Goal: Task Accomplishment & Management: Manage account settings

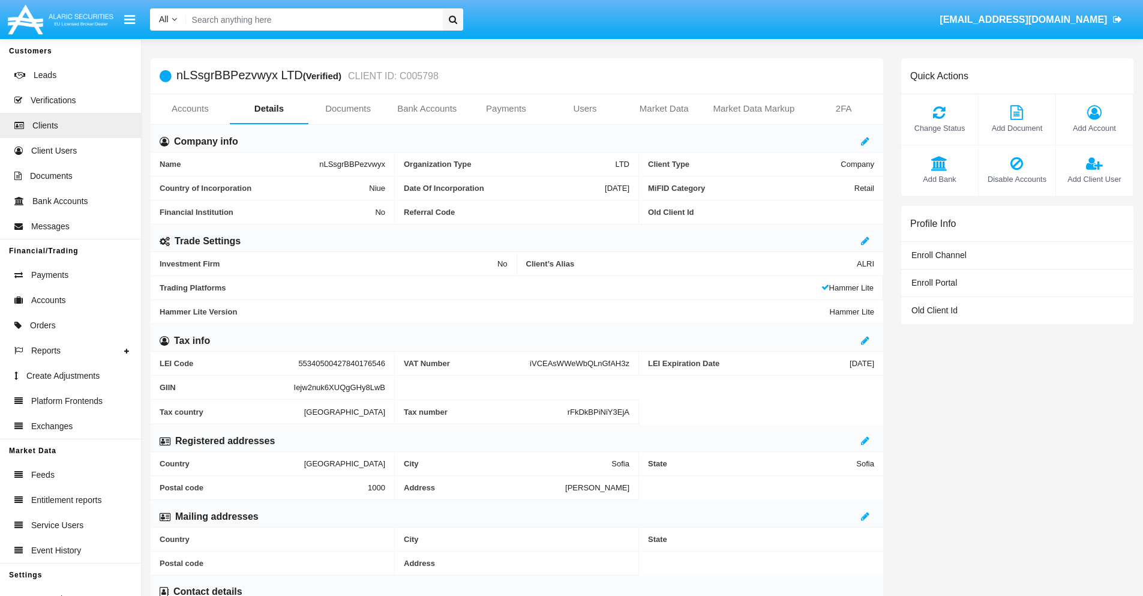
click at [1094, 128] on span "Add Account" at bounding box center [1094, 127] width 65 height 11
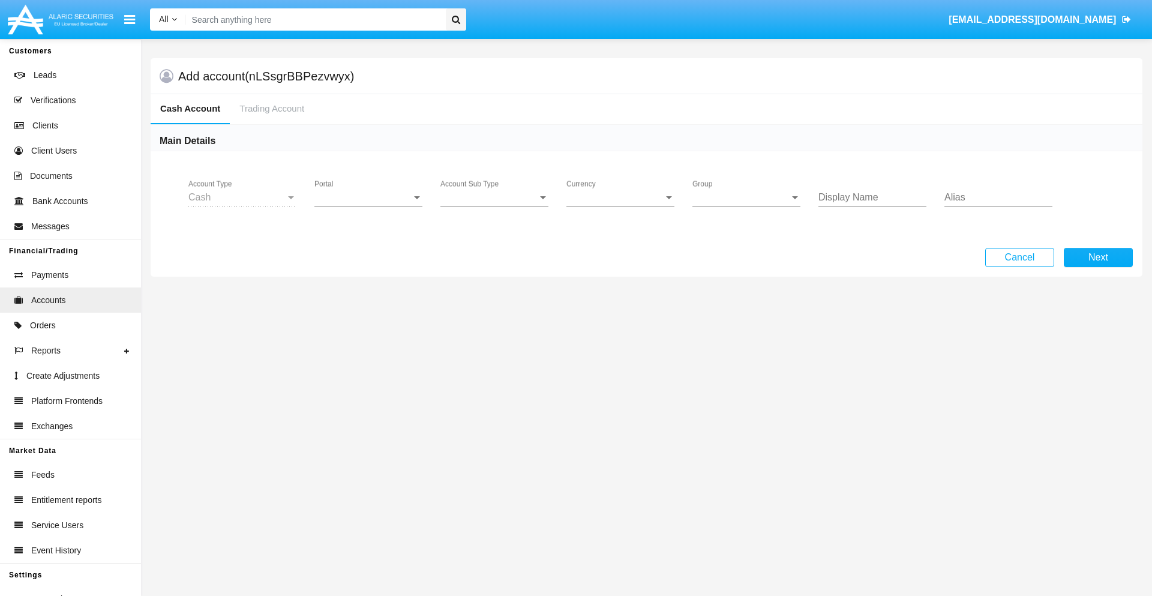
click at [368, 197] on span "Portal" at bounding box center [362, 197] width 97 height 11
click at [370, 293] on span "Alaric Pro" at bounding box center [369, 292] width 111 height 29
click at [494, 197] on span "Account Sub Type" at bounding box center [488, 197] width 97 height 11
click at [494, 206] on span "Trading Cash" at bounding box center [494, 206] width 108 height 29
click at [746, 197] on span "Group" at bounding box center [740, 197] width 97 height 11
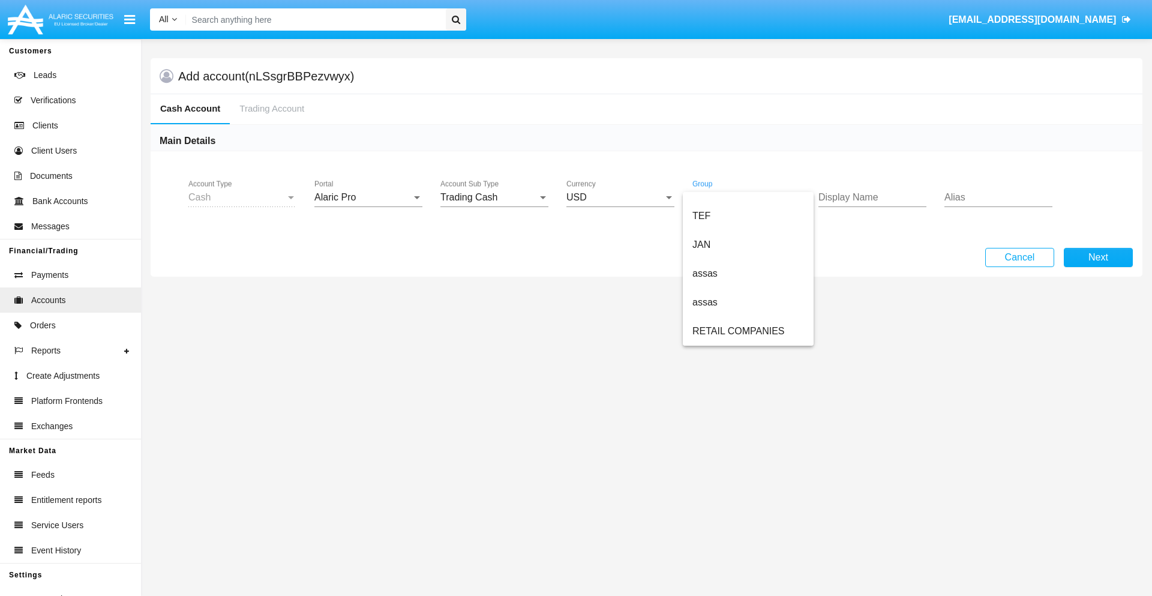
scroll to position [278, 0]
click at [748, 331] on span "ALARIC test" at bounding box center [748, 331] width 112 height 29
type input "mint green"
type input "turquoise"
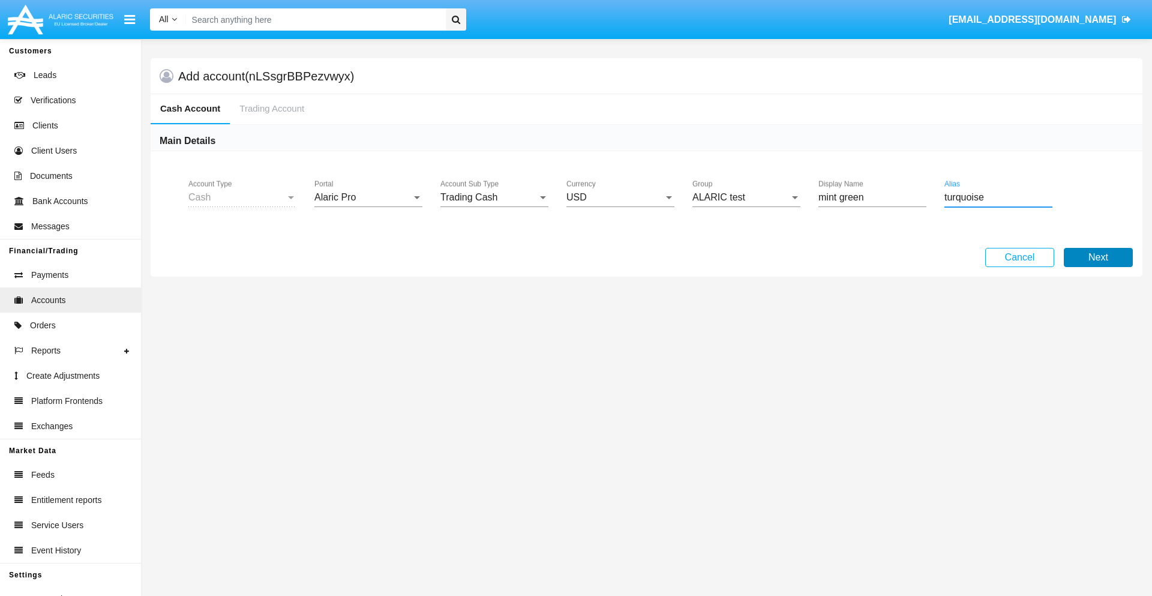
click at [1098, 257] on button "Next" at bounding box center [1098, 257] width 69 height 19
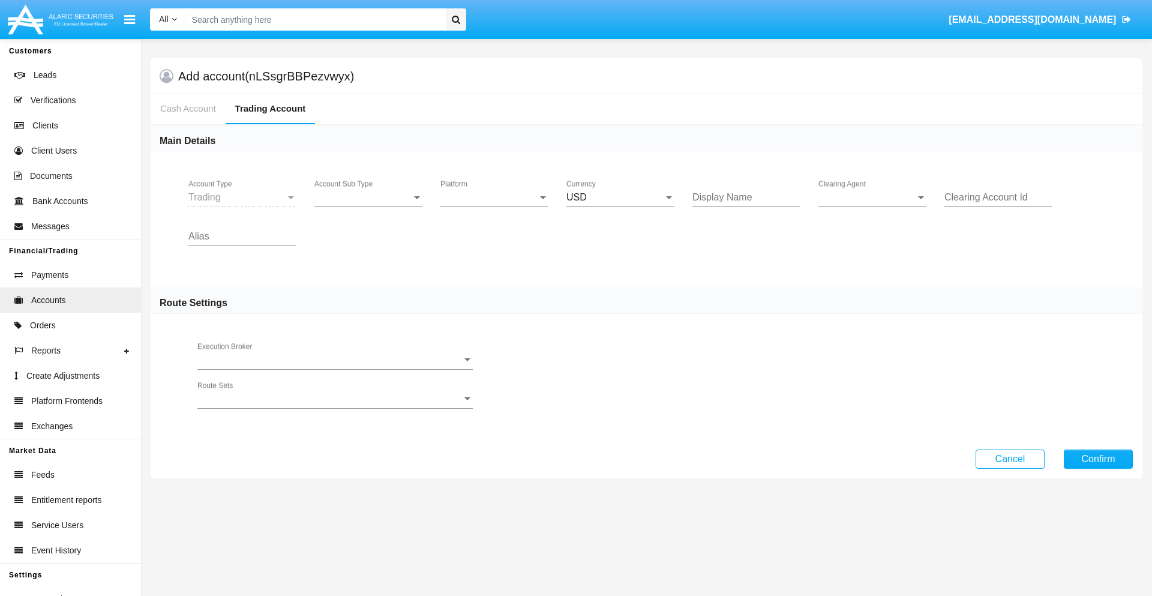
click at [368, 197] on span "Account Sub Type" at bounding box center [362, 197] width 97 height 11
click at [368, 206] on span "Trading" at bounding box center [368, 206] width 108 height 29
click at [494, 197] on span "Platform" at bounding box center [488, 197] width 97 height 11
click at [494, 206] on span "Hammer Lite" at bounding box center [494, 206] width 108 height 29
click at [873, 197] on span "Clearing Agent" at bounding box center [866, 197] width 97 height 11
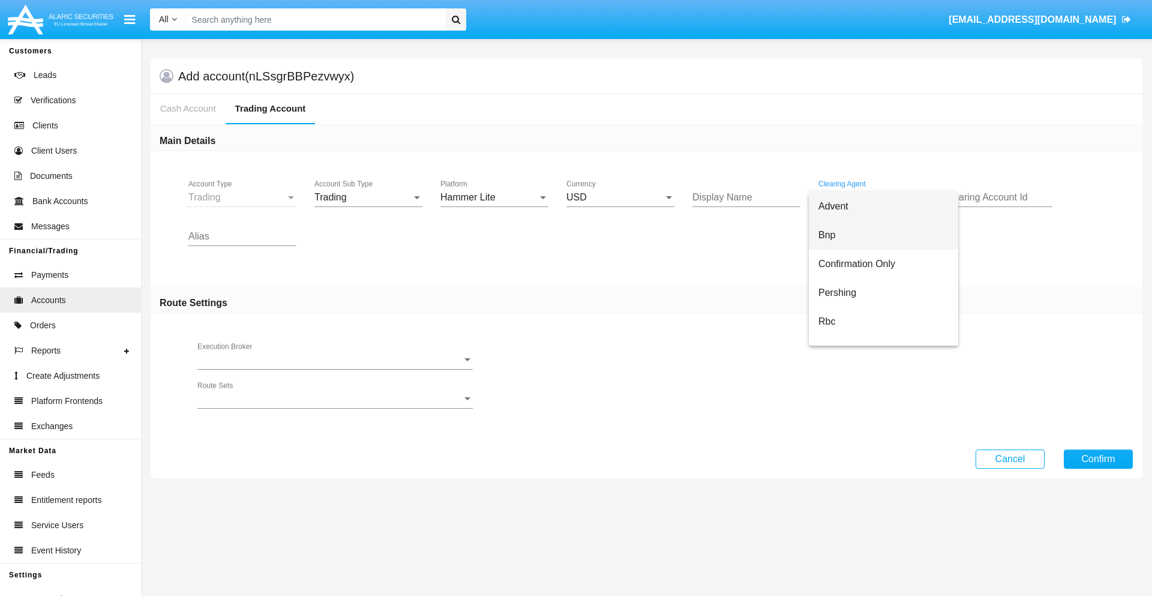
click at [883, 235] on span "Bnp" at bounding box center [883, 235] width 130 height 29
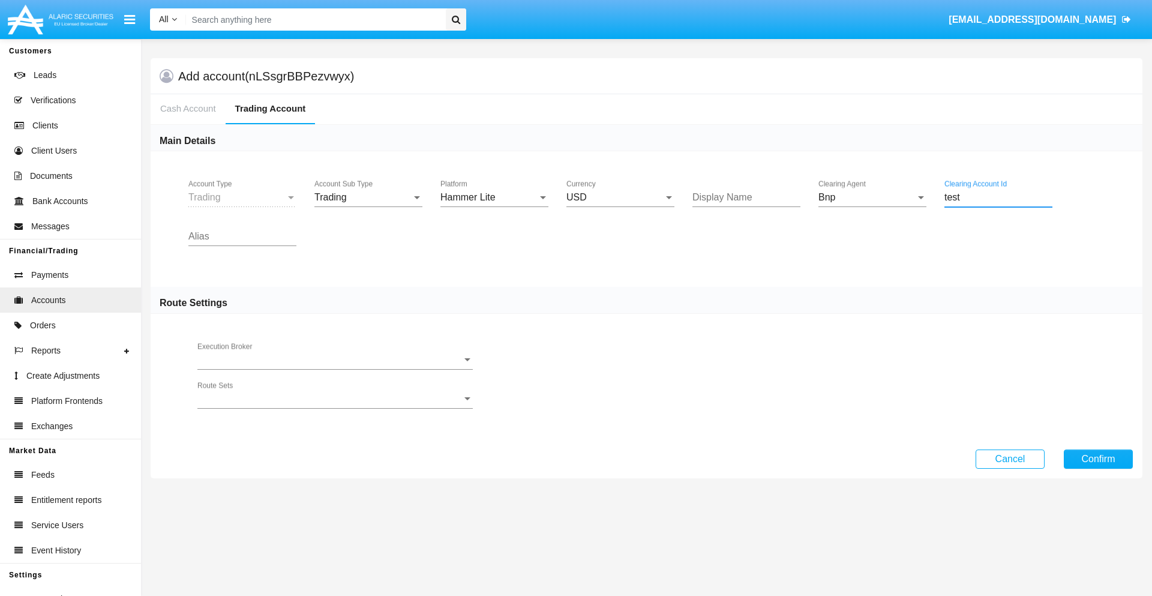
type input "test"
type input "lavender"
type input "white"
click at [1098, 458] on button "Confirm" at bounding box center [1098, 458] width 69 height 19
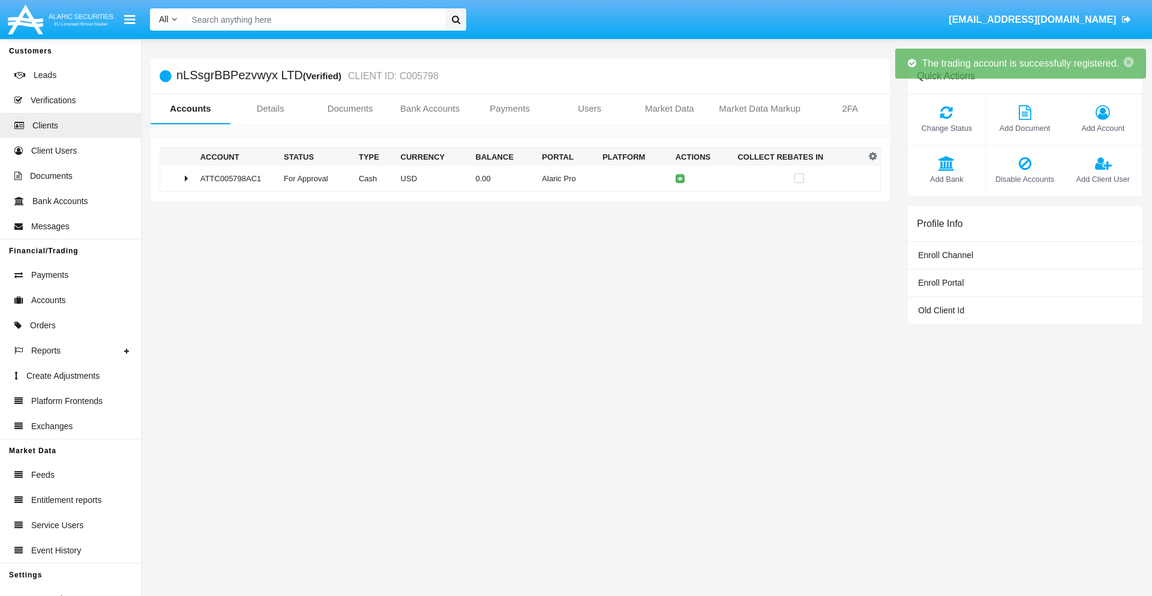
click at [515, 178] on td "0.00" at bounding box center [504, 179] width 67 height 26
click at [680, 178] on icon at bounding box center [682, 178] width 5 height 5
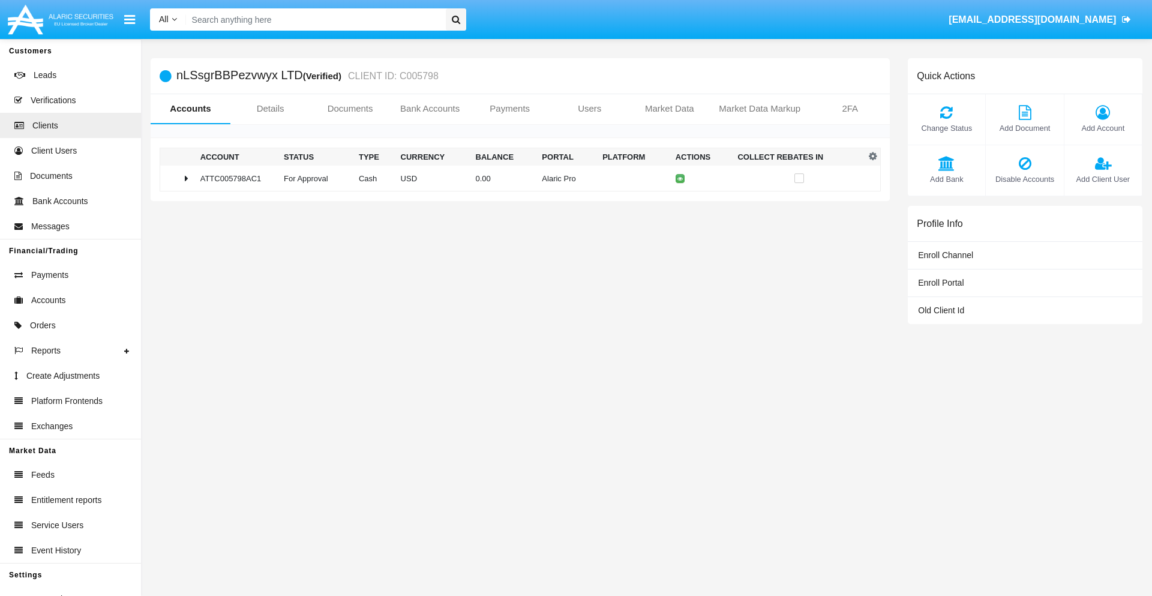
click at [515, 178] on td "0.00" at bounding box center [504, 179] width 67 height 26
click at [680, 203] on icon at bounding box center [682, 203] width 5 height 5
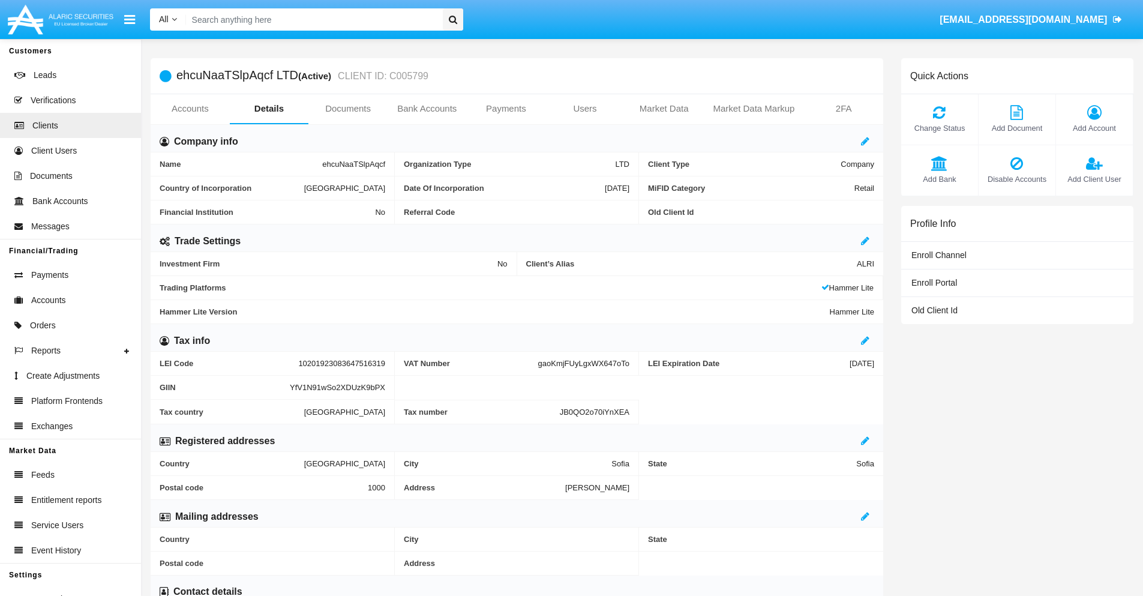
click at [190, 109] on link "Accounts" at bounding box center [190, 108] width 79 height 29
click at [1094, 128] on span "Add Account" at bounding box center [1094, 127] width 65 height 11
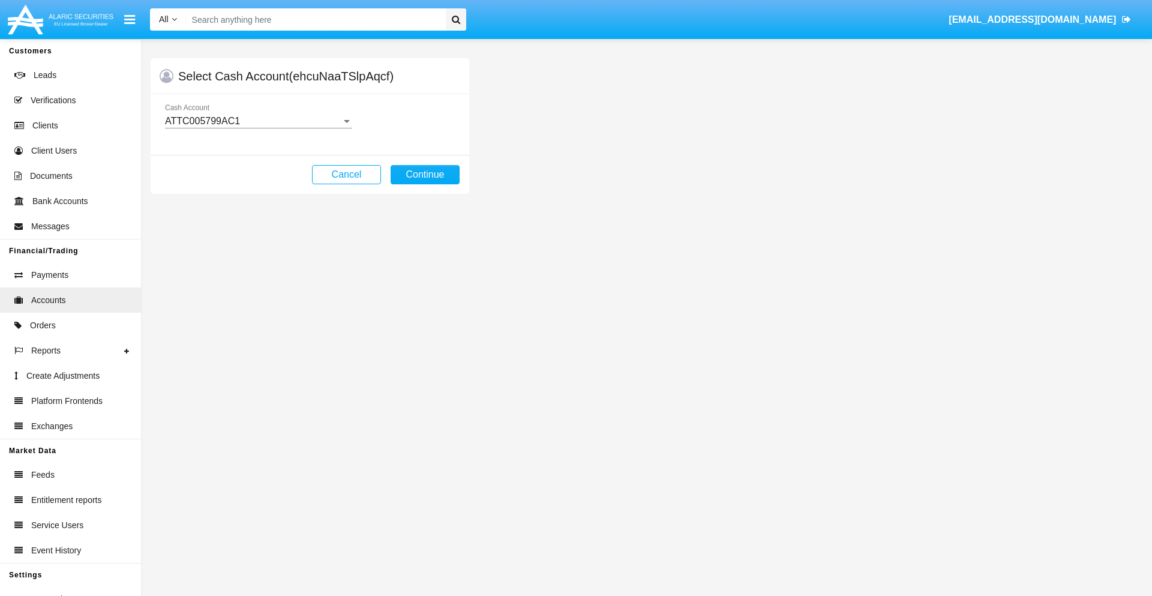
click at [258, 121] on div "ATTC005799AC1" at bounding box center [253, 121] width 176 height 11
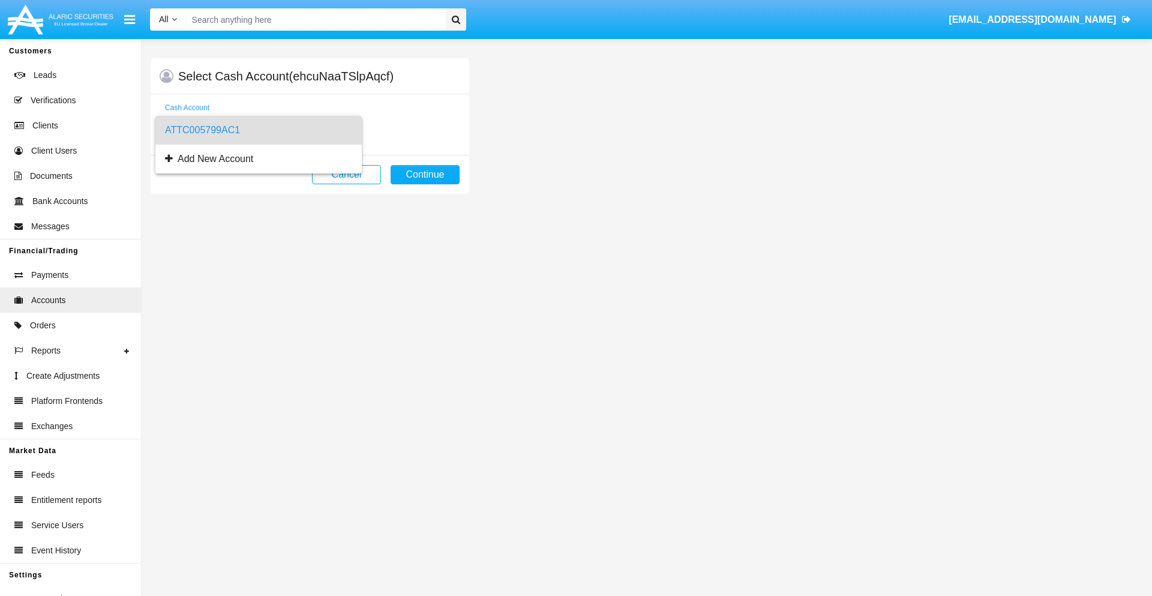
click at [258, 130] on span "ATTC005799AC1" at bounding box center [258, 130] width 187 height 29
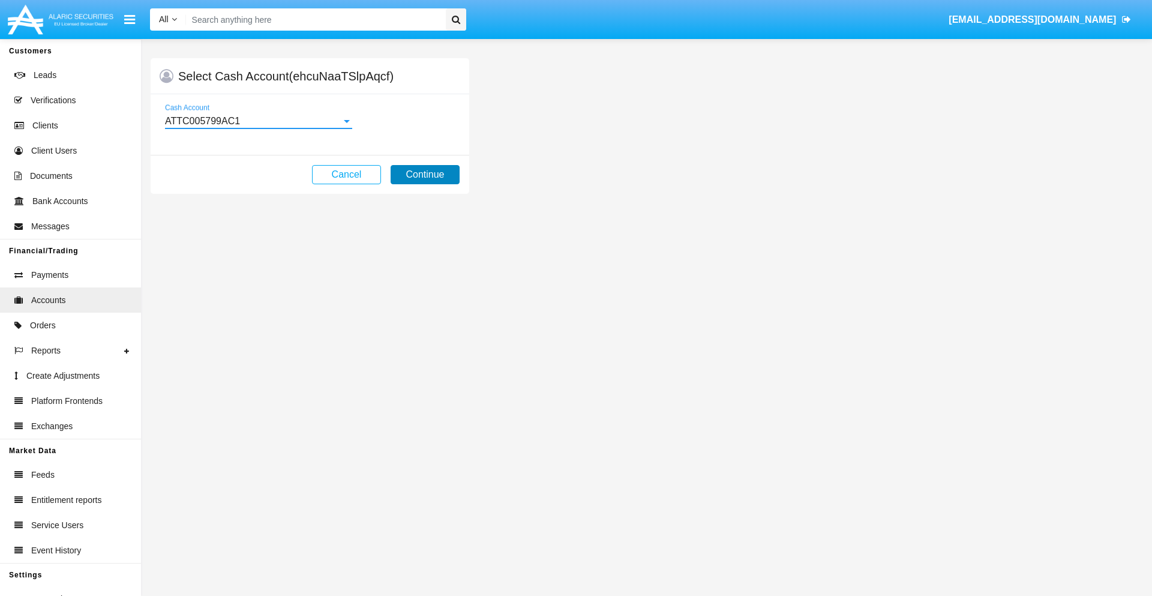
click at [425, 175] on button "Continue" at bounding box center [425, 174] width 69 height 19
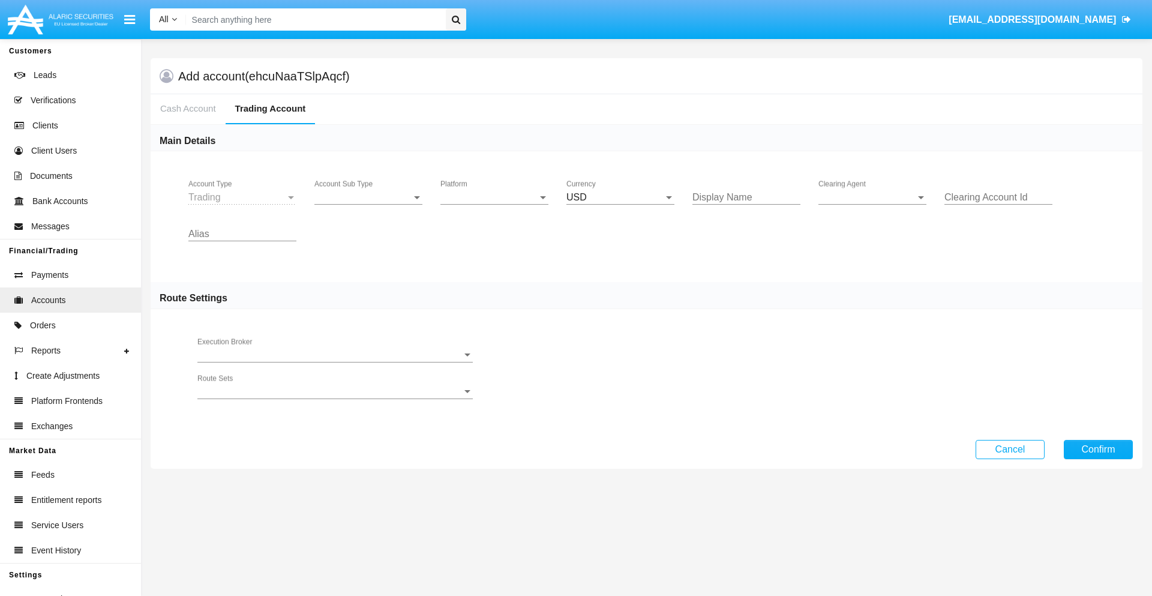
click at [368, 197] on span "Account Sub Type" at bounding box center [362, 197] width 97 height 11
click at [368, 206] on span "Trading" at bounding box center [368, 206] width 108 height 29
click at [494, 197] on span "Platform" at bounding box center [488, 197] width 97 height 11
click at [494, 206] on span "Hammer Lite" at bounding box center [494, 206] width 108 height 29
click at [873, 197] on span "Clearing Agent" at bounding box center [866, 197] width 97 height 11
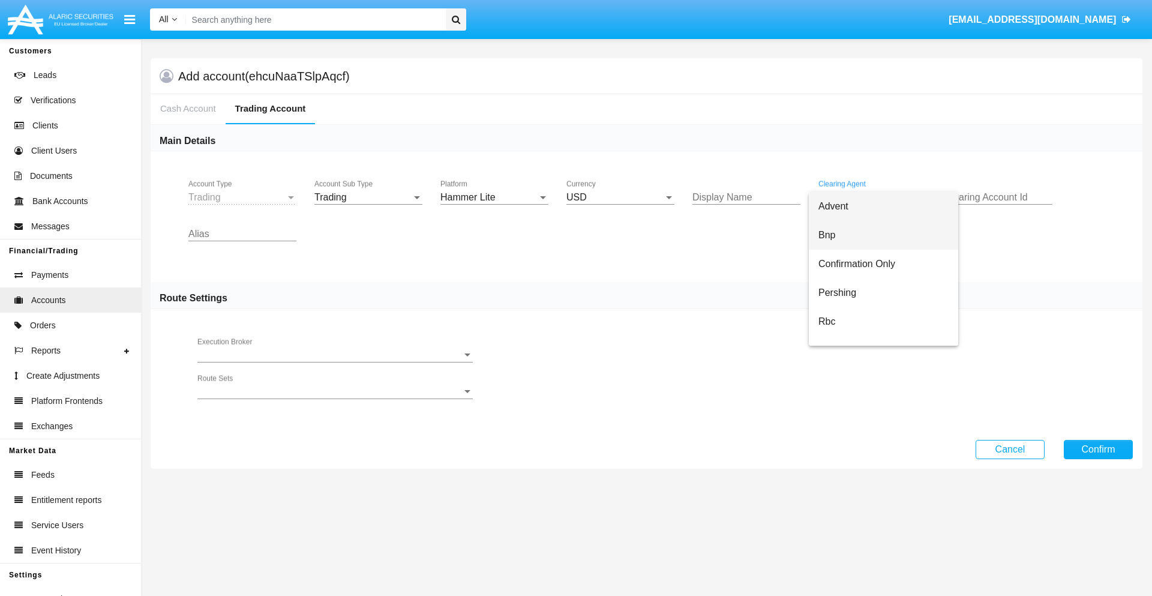
click at [883, 235] on span "Bnp" at bounding box center [883, 235] width 130 height 29
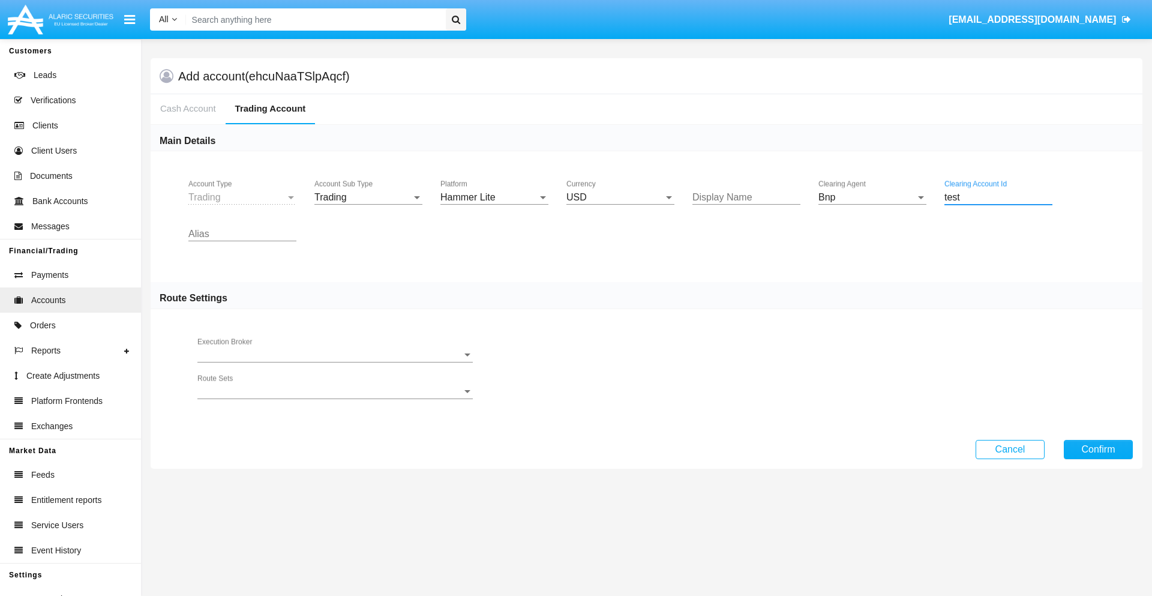
type input "test"
type input "plum"
type input "magenta"
click at [1098, 449] on button "Confirm" at bounding box center [1098, 449] width 69 height 19
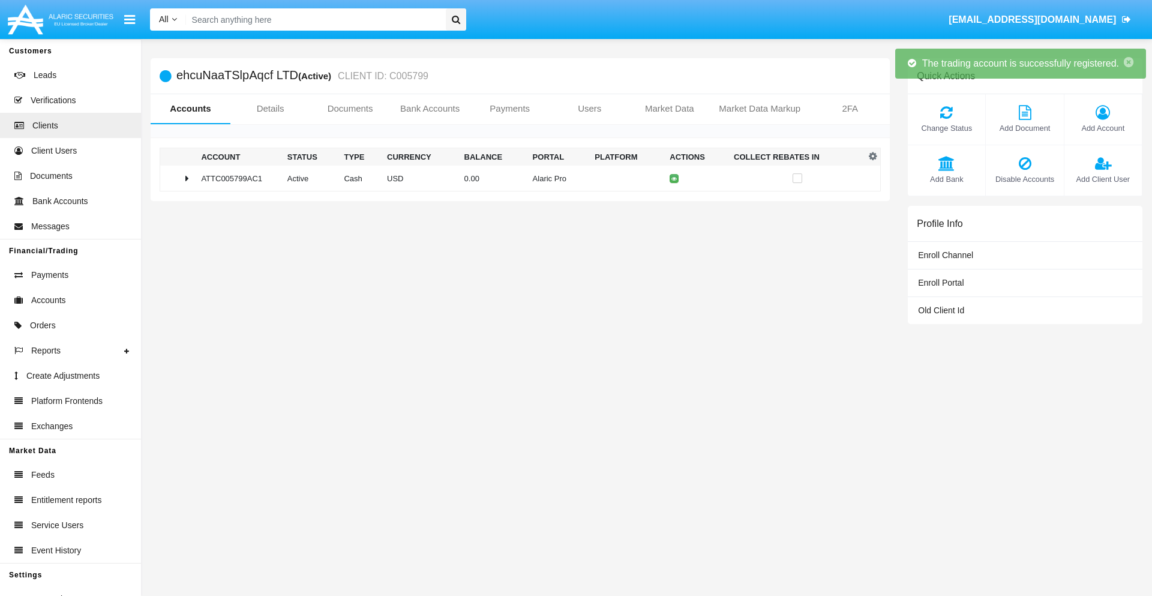
click at [515, 178] on td "0.00" at bounding box center [494, 179] width 68 height 26
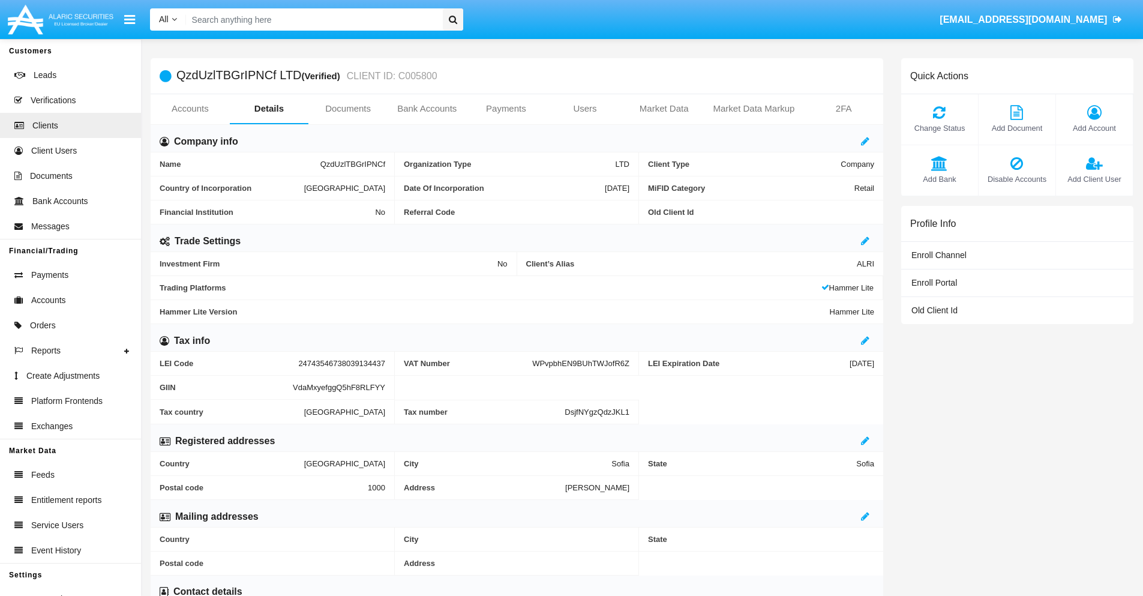
click at [190, 109] on link "Accounts" at bounding box center [190, 108] width 79 height 29
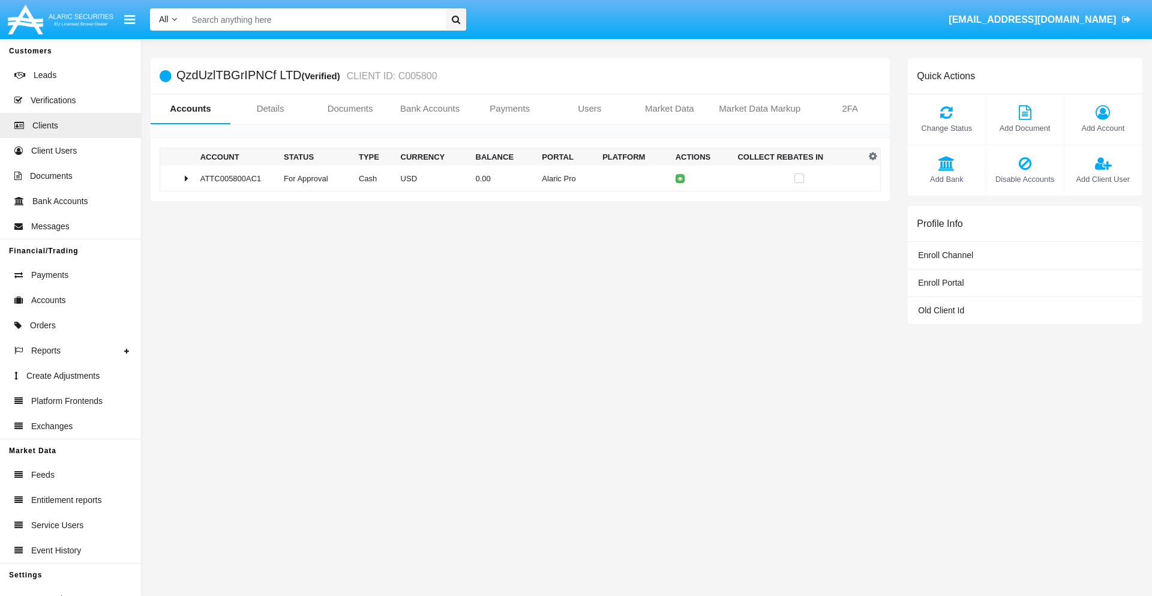
click at [946, 128] on span "Change Status" at bounding box center [946, 127] width 65 height 11
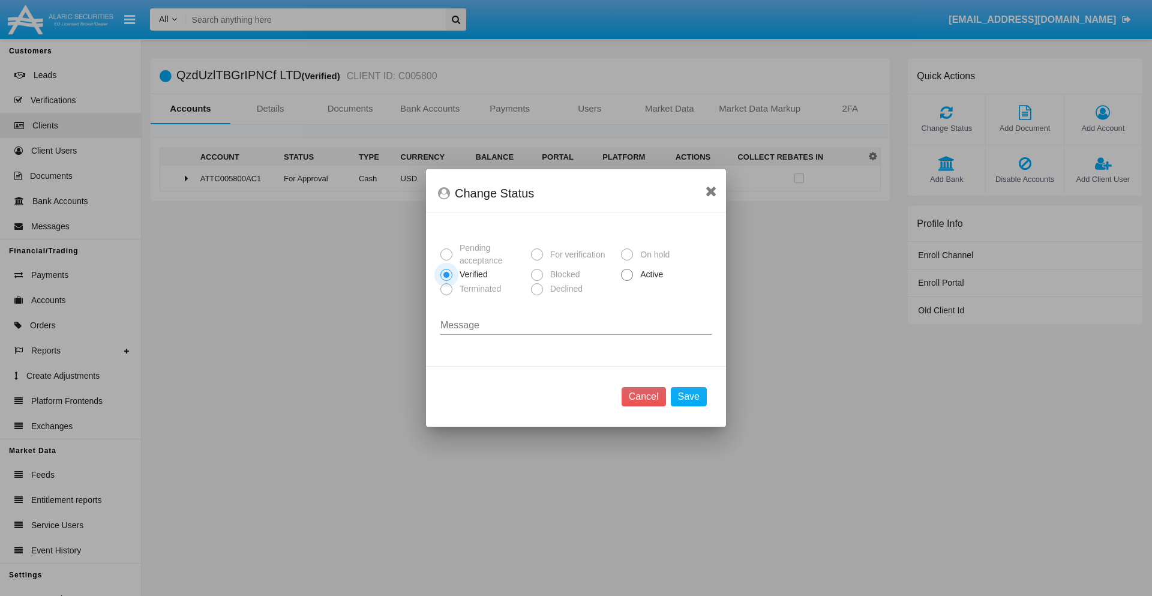
click at [649, 274] on span "Active" at bounding box center [649, 274] width 33 height 13
click at [627, 281] on input "Active" at bounding box center [626, 281] width 1 height 1
radio input "true"
click at [688, 397] on button "Save" at bounding box center [689, 396] width 36 height 19
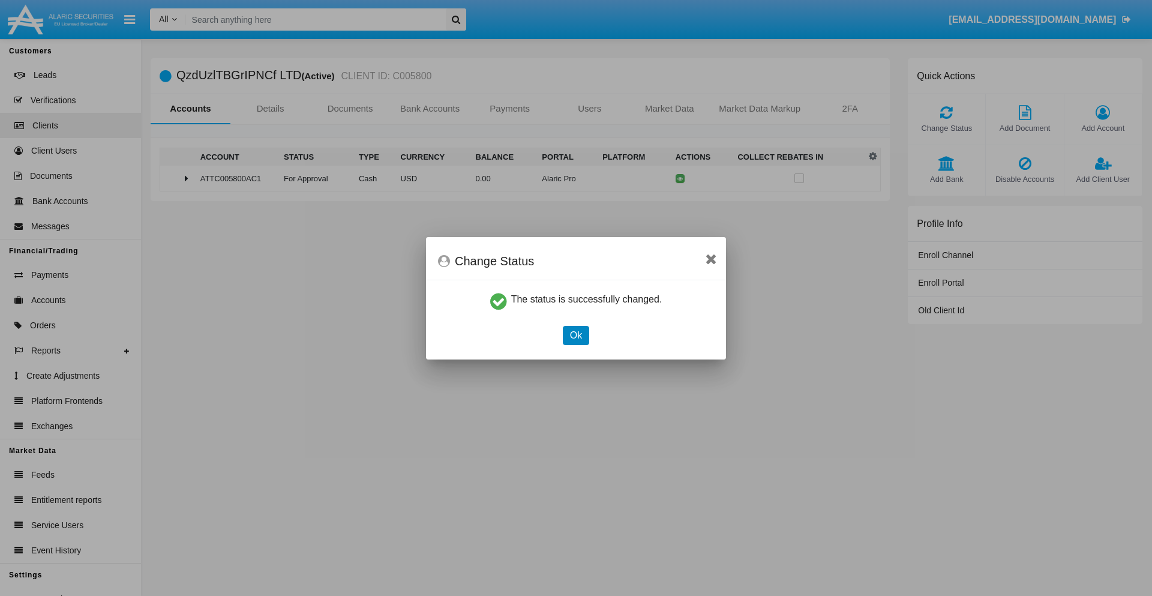
click at [575, 335] on button "Ok" at bounding box center [576, 335] width 26 height 19
